Goal: Obtain resource: Download file/media

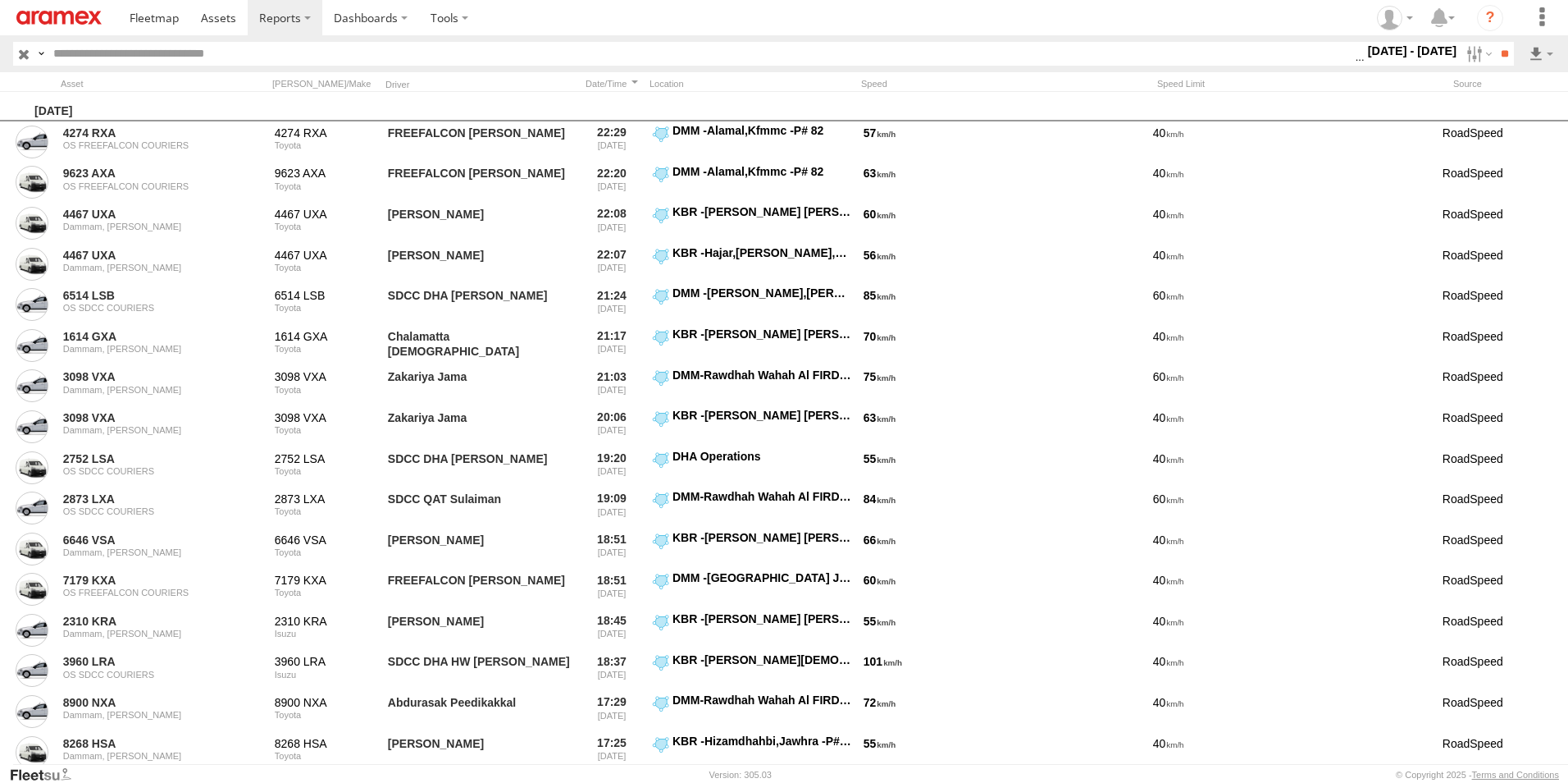
scroll to position [0, 1]
click at [1413, 51] on label "[DATE] - [DATE]" at bounding box center [1413, 50] width 96 height 18
click at [0, 0] on label at bounding box center [0, 0] width 0 height 0
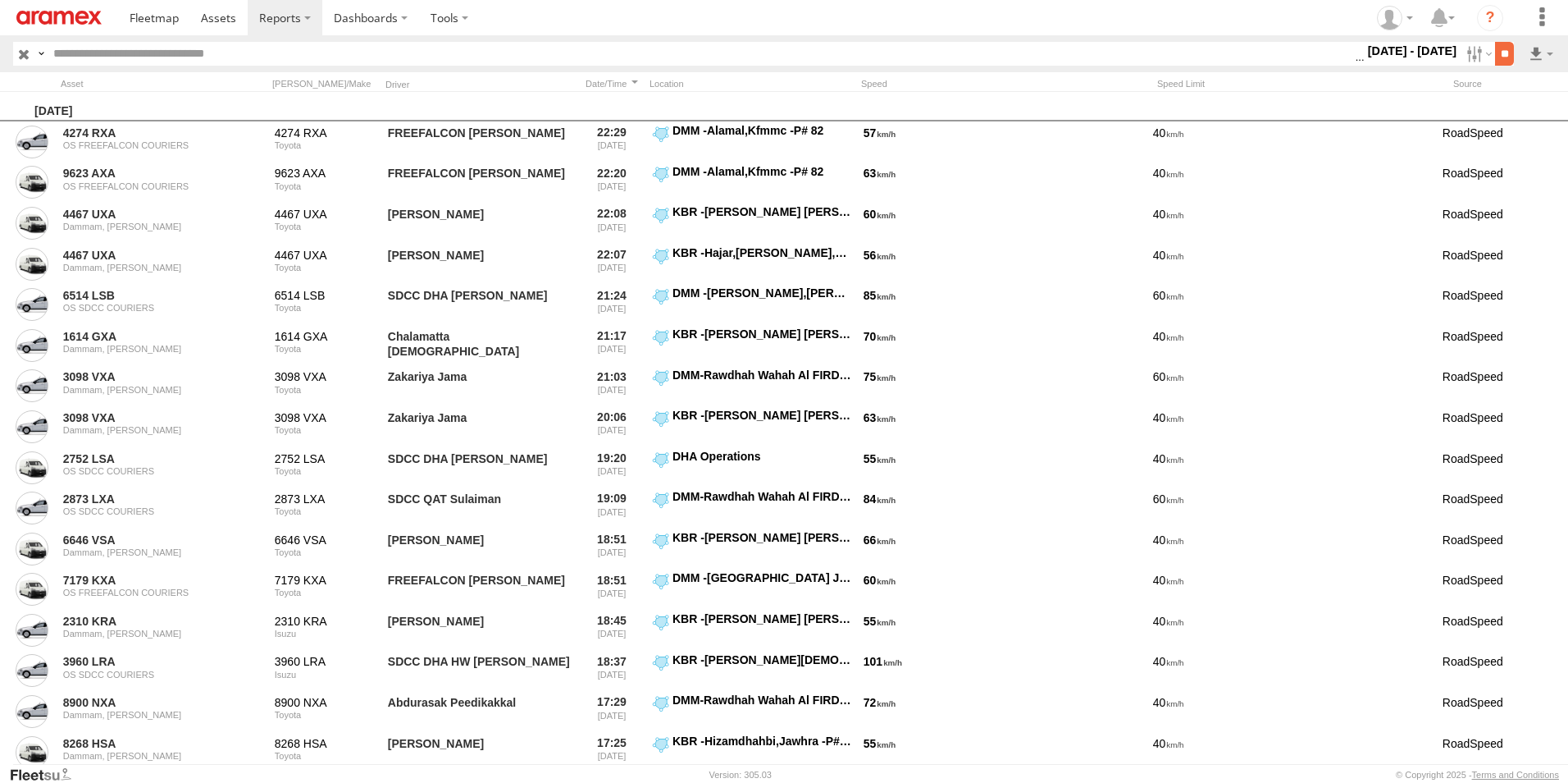
click at [1502, 57] on input "**" at bounding box center [1505, 54] width 18 height 24
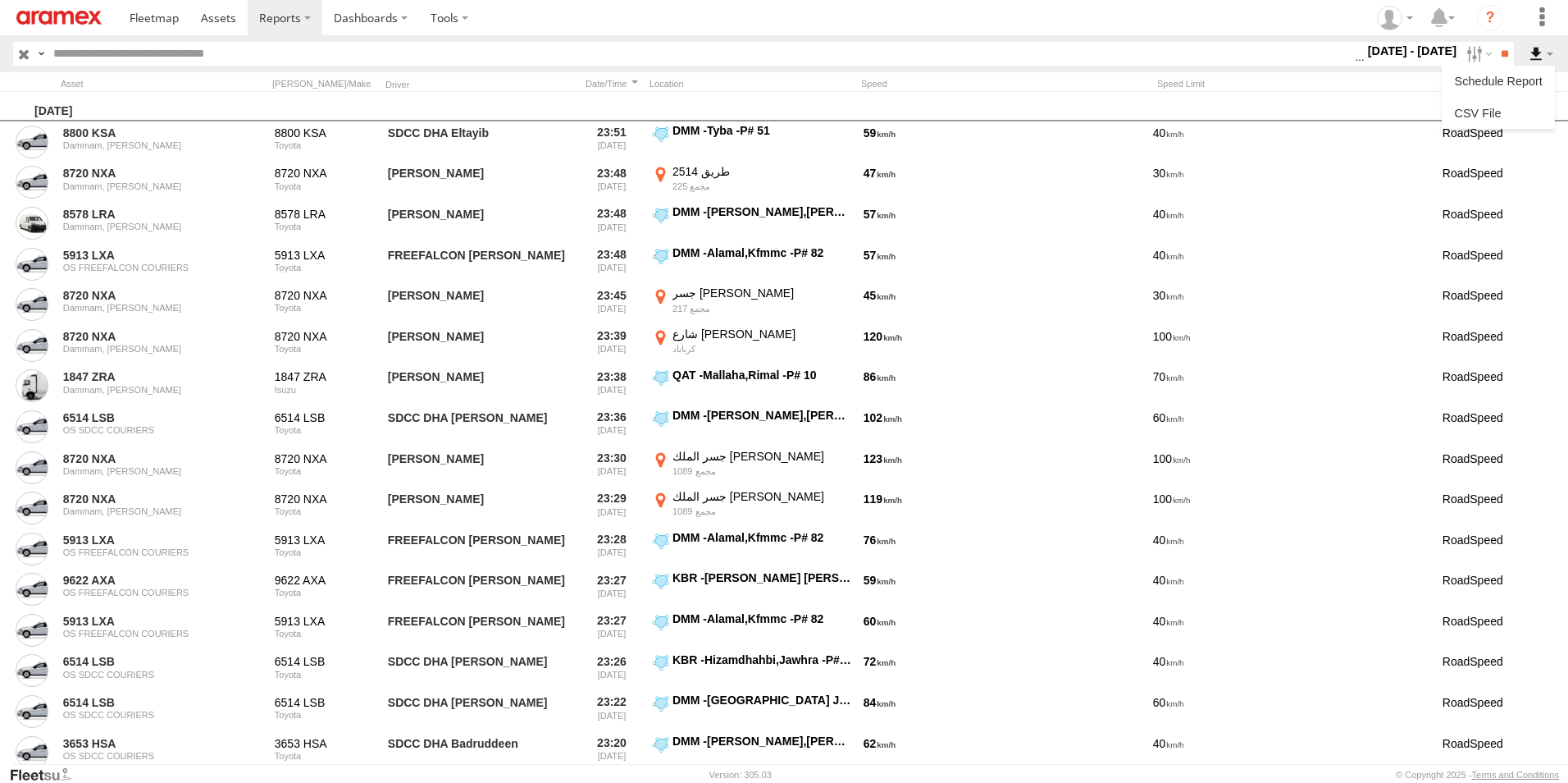
click at [1535, 53] on label at bounding box center [1541, 54] width 28 height 24
click at [1534, 108] on link at bounding box center [1498, 113] width 100 height 24
click at [690, 43] on input "text" at bounding box center [701, 54] width 1308 height 24
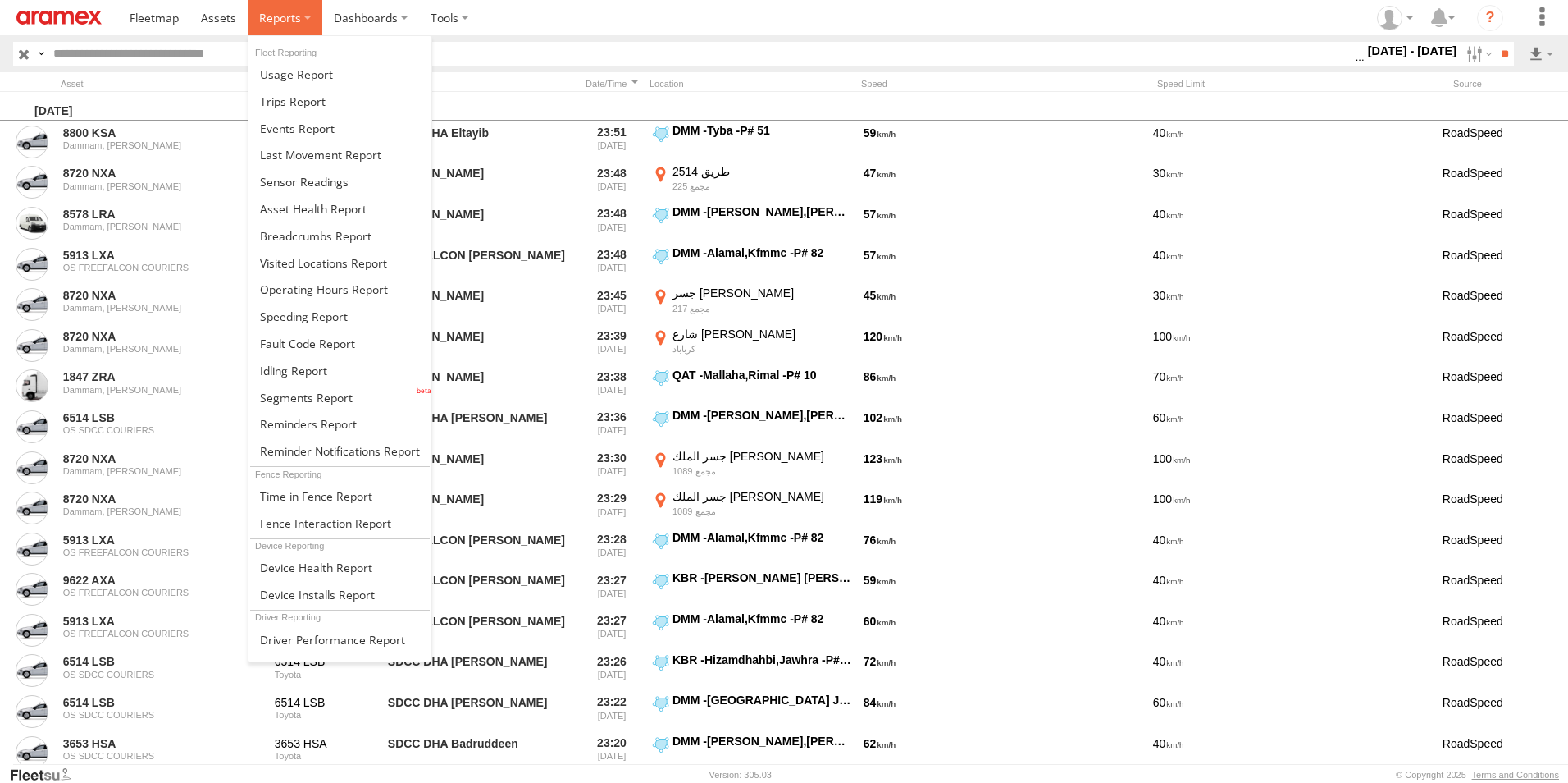
click at [304, 13] on label at bounding box center [285, 18] width 75 height 35
click at [306, 397] on span at bounding box center [307, 397] width 92 height 16
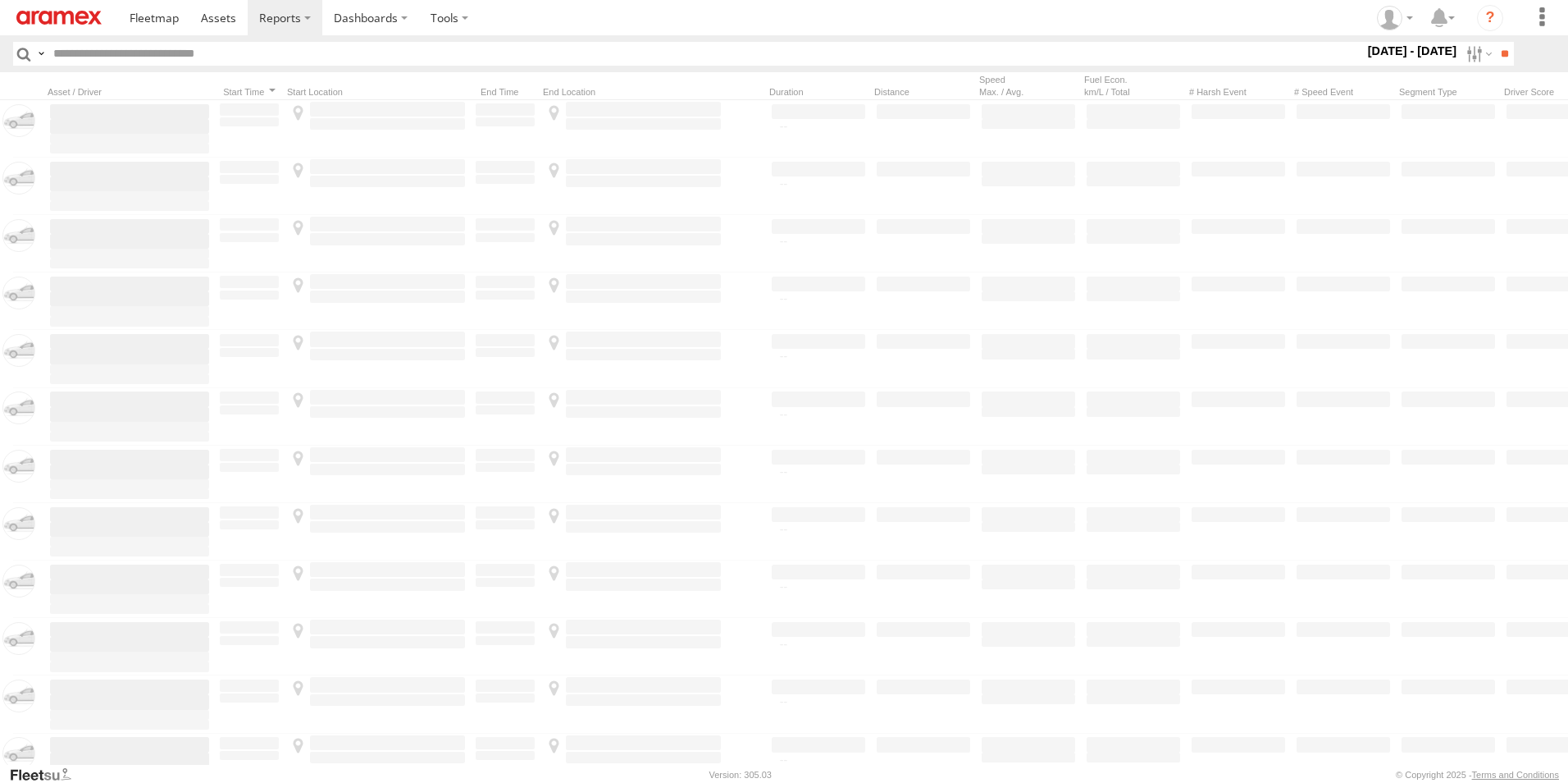
click at [1419, 52] on label "[DATE] - [DATE]" at bounding box center [1413, 50] width 96 height 18
click at [0, 0] on span "[GEOGRAPHIC_DATA] (KSA)" at bounding box center [0, 0] width 0 height 0
click at [0, 0] on span "DHA - Dharan" at bounding box center [0, 0] width 0 height 0
click at [0, 0] on span "DHA Logistics" at bounding box center [0, 0] width 0 height 0
click at [0, 0] on span "Defleeted Vehicles DHA" at bounding box center [0, 0] width 0 height 0
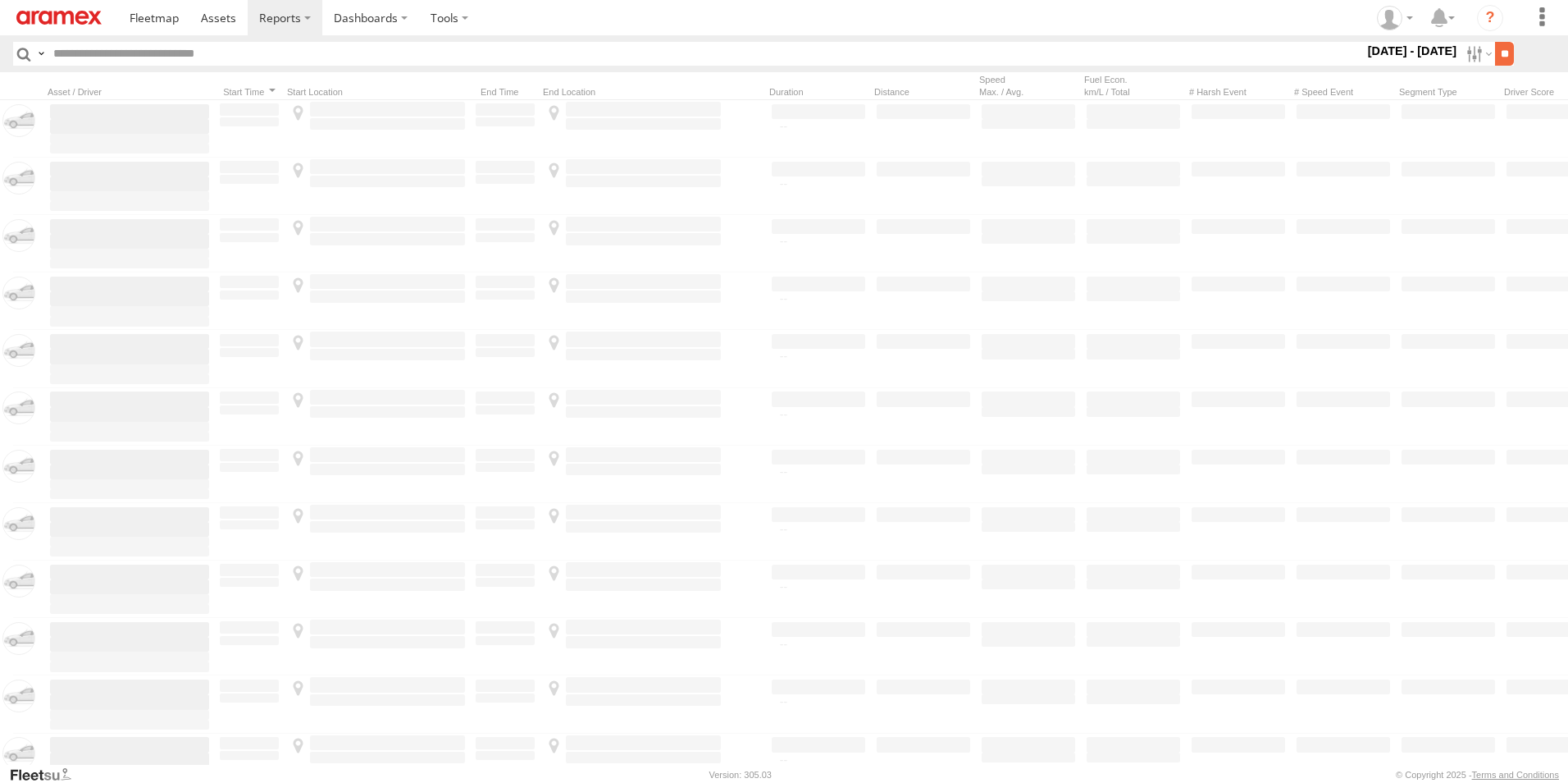
click at [1496, 51] on input "**" at bounding box center [1505, 54] width 18 height 24
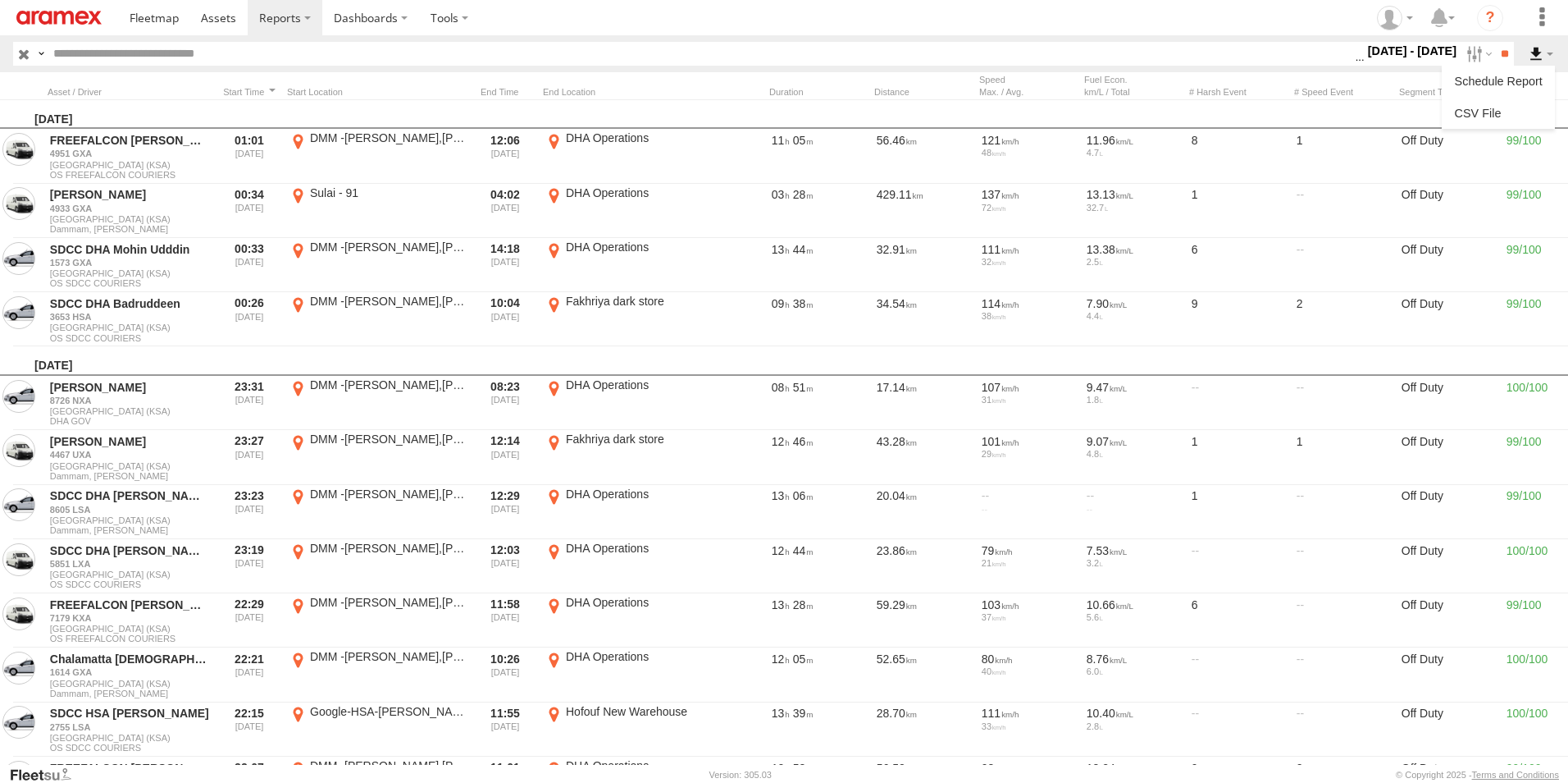
click at [1536, 53] on label at bounding box center [1541, 54] width 28 height 24
click at [1529, 111] on link at bounding box center [1498, 113] width 100 height 24
click at [1416, 43] on label "[DATE] - [DATE]" at bounding box center [1413, 50] width 96 height 18
click at [0, 0] on label at bounding box center [0, 0] width 0 height 0
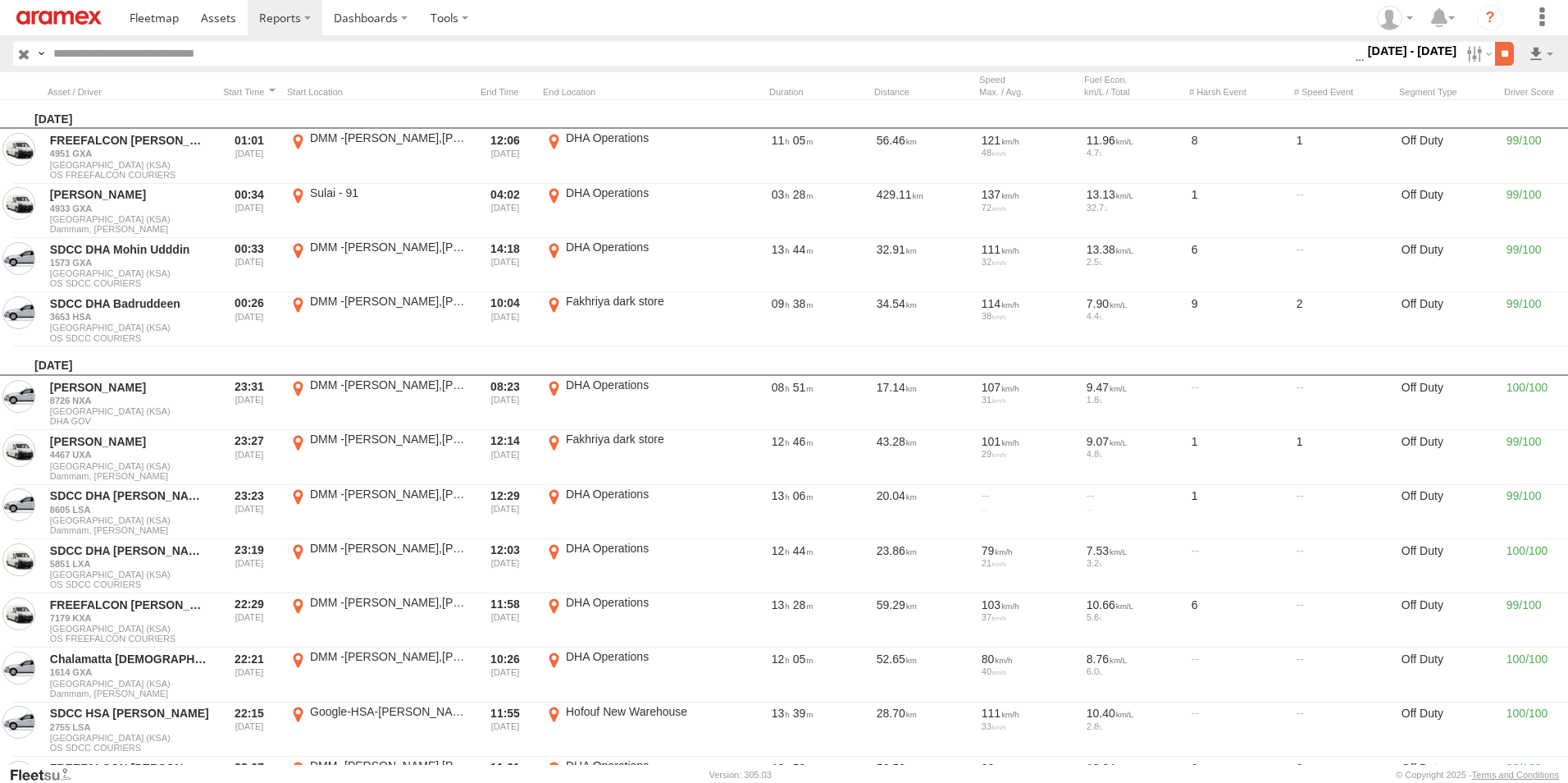
click at [1497, 54] on input "**" at bounding box center [1505, 54] width 18 height 24
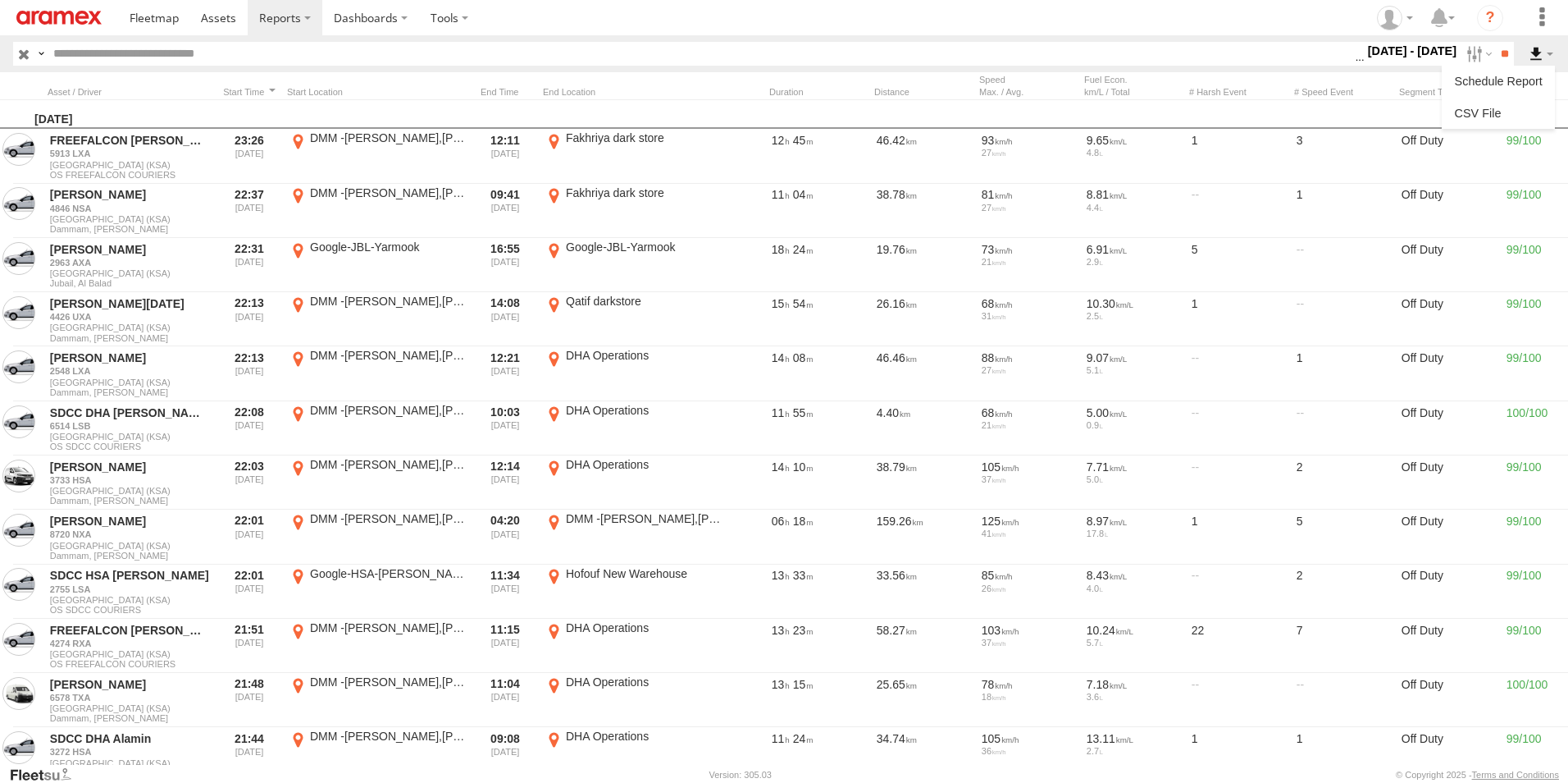
click at [1539, 58] on label at bounding box center [1541, 54] width 28 height 24
click at [1519, 111] on link at bounding box center [1498, 113] width 100 height 24
